Goal: Learn about a topic: Learn about a topic

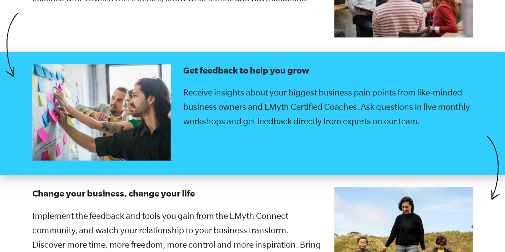
scroll to position [1455, 0]
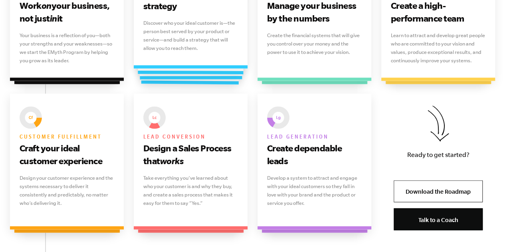
scroll to position [639, 0]
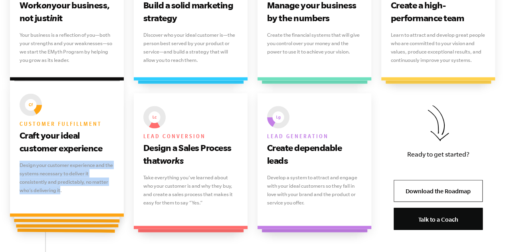
drag, startPoint x: 20, startPoint y: 163, endPoint x: 61, endPoint y: 192, distance: 49.9
click at [61, 192] on p "Design your customer experience and the systems necessary to deliver it consist…" at bounding box center [67, 178] width 95 height 34
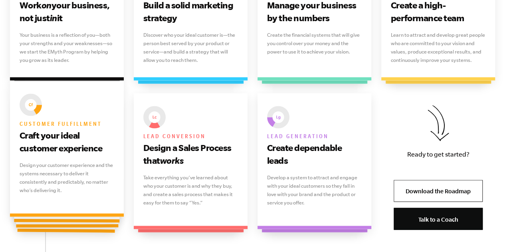
click at [18, 135] on div "Customer fulfillment Craft your ideal customer experience Design your customer …" at bounding box center [67, 149] width 114 height 136
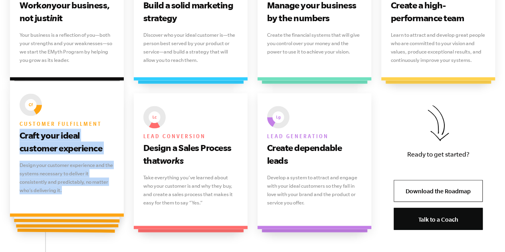
drag, startPoint x: 18, startPoint y: 135, endPoint x: 69, endPoint y: 192, distance: 76.3
click at [69, 192] on div "Customer fulfillment Craft your ideal customer experience Design your customer …" at bounding box center [67, 149] width 114 height 136
copy link "Craft your ideal customer experience Design your customer experience and the sy…"
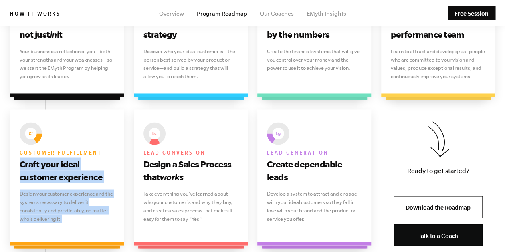
scroll to position [598, 0]
